Goal: Task Accomplishment & Management: Use online tool/utility

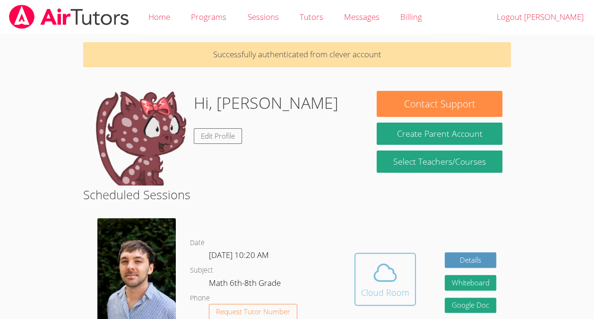
click at [377, 284] on icon at bounding box center [385, 272] width 26 height 26
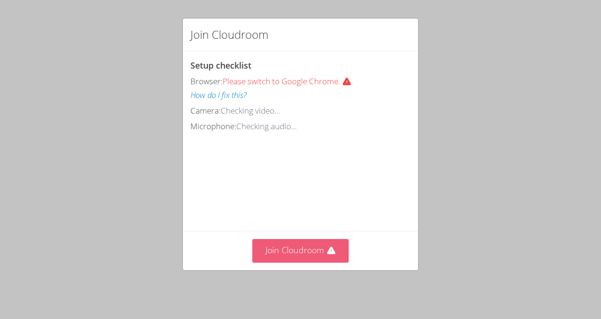
click at [325, 261] on button "Join Cloudroom" at bounding box center [300, 250] width 97 height 23
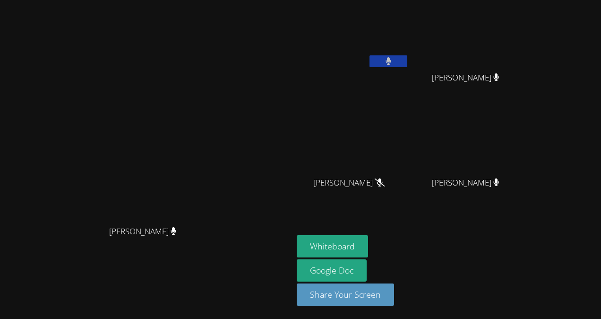
click at [408, 60] on button at bounding box center [389, 61] width 38 height 12
click at [408, 58] on button at bounding box center [389, 61] width 38 height 12
click at [408, 60] on button at bounding box center [389, 61] width 38 height 12
click at [408, 61] on button at bounding box center [389, 61] width 38 height 12
click at [392, 61] on icon at bounding box center [389, 61] width 6 height 8
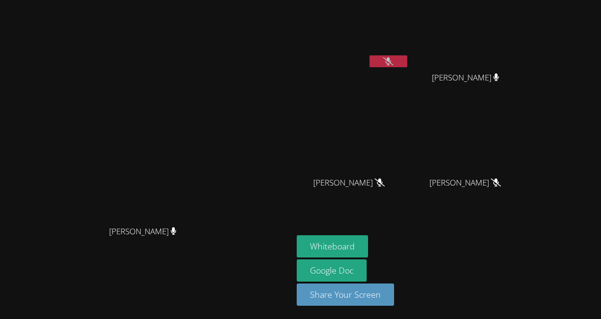
click at [393, 63] on icon at bounding box center [388, 61] width 10 height 8
click at [408, 61] on button at bounding box center [389, 61] width 38 height 12
click at [408, 58] on button at bounding box center [389, 61] width 38 height 12
click at [408, 56] on button at bounding box center [389, 61] width 38 height 12
click at [368, 242] on button "Whiteboard" at bounding box center [332, 246] width 71 height 22
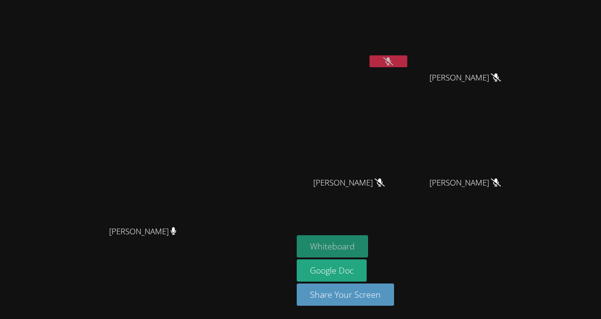
click at [368, 241] on button "Whiteboard" at bounding box center [332, 246] width 71 height 22
click at [385, 234] on aside "[PERSON_NAME] [PERSON_NAME] [PERSON_NAME] [PERSON_NAME] [PERSON_NAME] [PERSON_N…" at bounding box center [411, 159] width 236 height 319
click at [368, 244] on button "Whiteboard" at bounding box center [332, 246] width 71 height 22
click at [368, 240] on button "Whiteboard" at bounding box center [332, 246] width 71 height 22
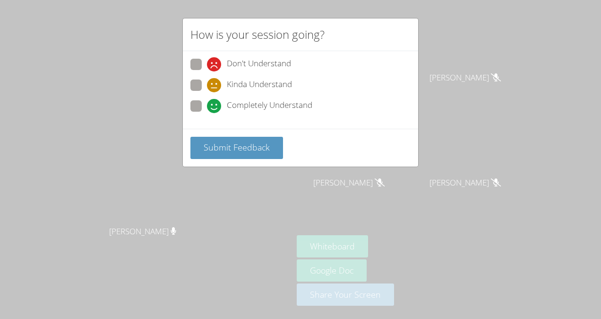
click at [207, 113] on span at bounding box center [207, 113] width 0 height 0
click at [207, 101] on input "Completely Understand" at bounding box center [211, 104] width 8 height 8
radio input "true"
click at [209, 142] on span "Submit Feedback" at bounding box center [237, 146] width 66 height 11
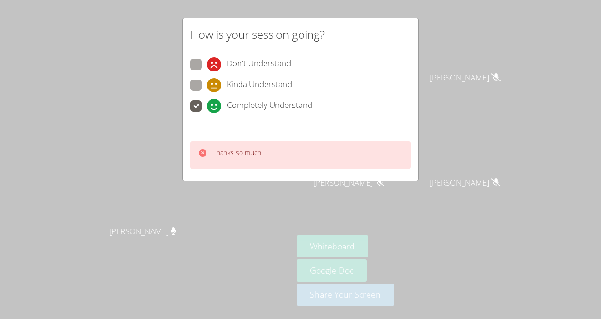
click at [432, 45] on div "How is your session going? Don't Understand Kinda Understand Completely Underst…" at bounding box center [300, 159] width 601 height 319
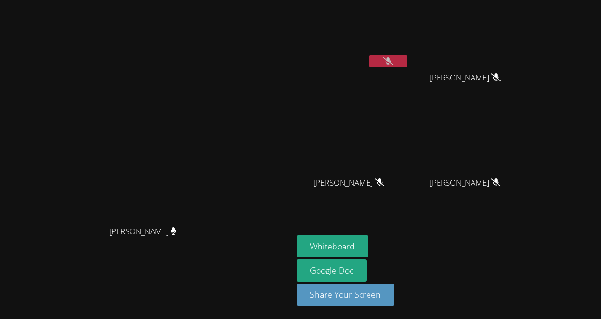
click at [393, 62] on icon at bounding box center [388, 61] width 10 height 8
click at [392, 59] on icon at bounding box center [389, 61] width 6 height 8
